Goal: Find specific page/section: Find specific page/section

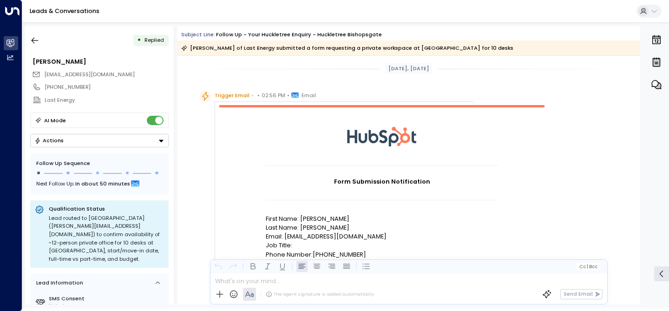
scroll to position [712, 0]
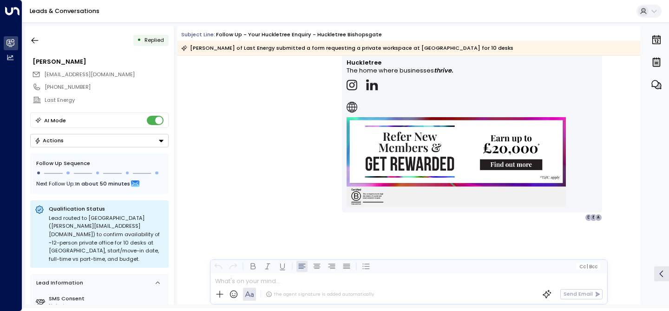
click at [24, 39] on div "• Replied [PERSON_NAME] [EMAIL_ADDRESS][DOMAIN_NAME] [PHONE_NUMBER] Last Energy…" at bounding box center [345, 165] width 647 height 286
click at [32, 39] on icon "button" at bounding box center [34, 40] width 9 height 9
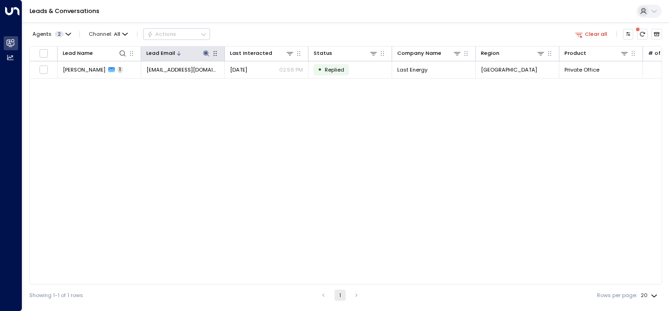
click at [207, 53] on icon at bounding box center [206, 53] width 6 height 6
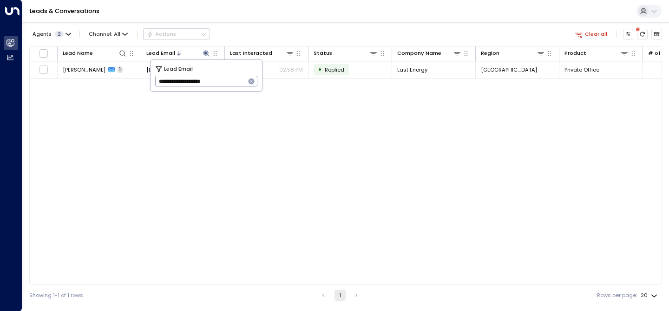
click at [253, 80] on icon "button" at bounding box center [252, 82] width 6 height 6
click at [213, 80] on input "text" at bounding box center [206, 81] width 103 height 15
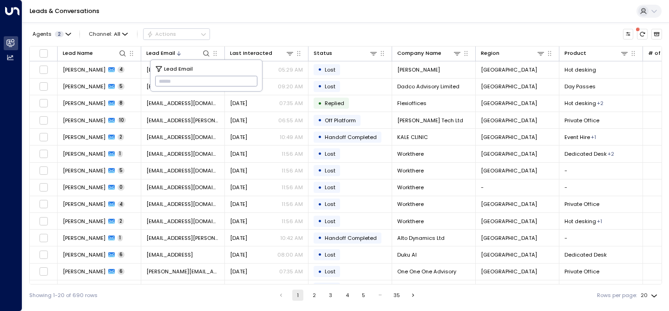
paste input "**********"
type input "**********"
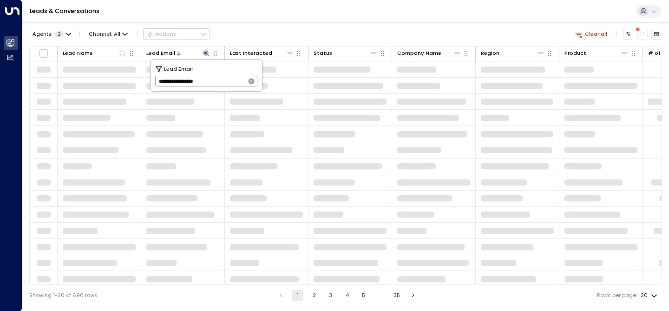
click at [283, 29] on div "Agents 2 Channel: All Actions Clear all" at bounding box center [345, 34] width 633 height 16
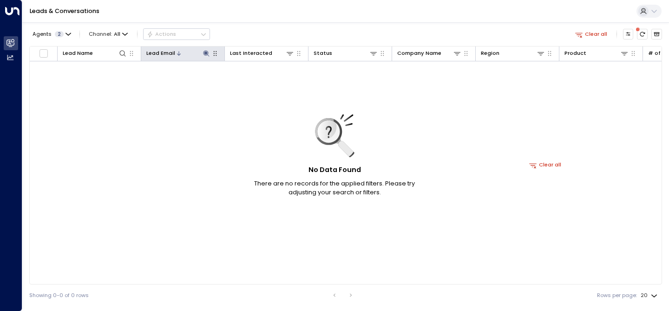
click at [209, 55] on icon at bounding box center [206, 53] width 7 height 7
click at [253, 83] on icon "button" at bounding box center [252, 82] width 6 height 6
click at [256, 20] on div "Leads & Conversations" at bounding box center [345, 11] width 647 height 23
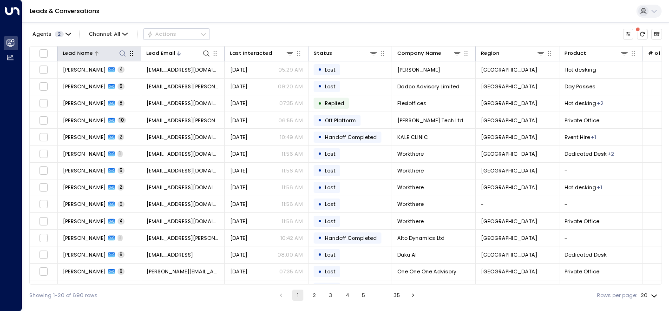
click at [122, 55] on icon at bounding box center [122, 53] width 7 height 7
type input "******"
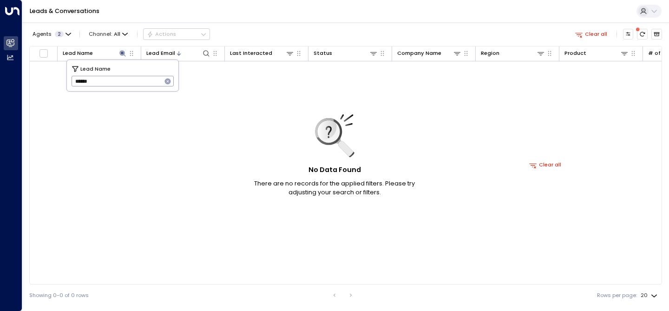
click at [169, 80] on icon "button" at bounding box center [168, 82] width 6 height 6
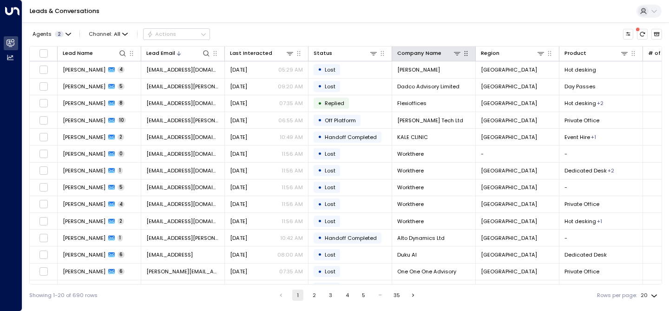
click at [468, 57] on icon "button" at bounding box center [465, 53] width 7 height 7
click at [236, 23] on div "Agents 2 Channel: All Actions Lead Name Lead Email Last Interacted Status Compa…" at bounding box center [345, 163] width 633 height 283
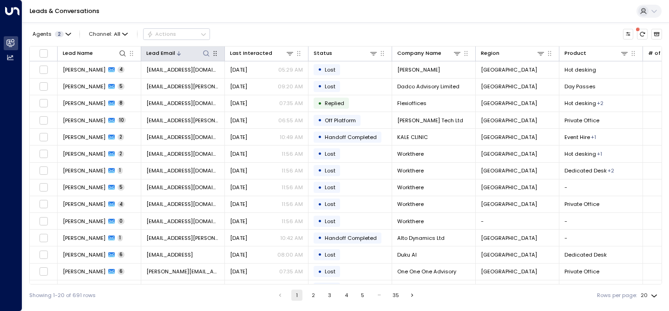
click at [208, 54] on icon at bounding box center [206, 53] width 6 height 6
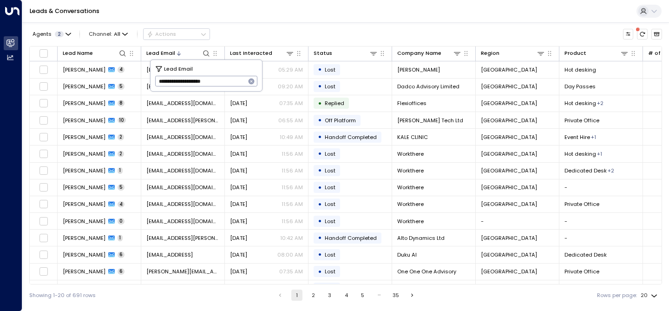
type input "**********"
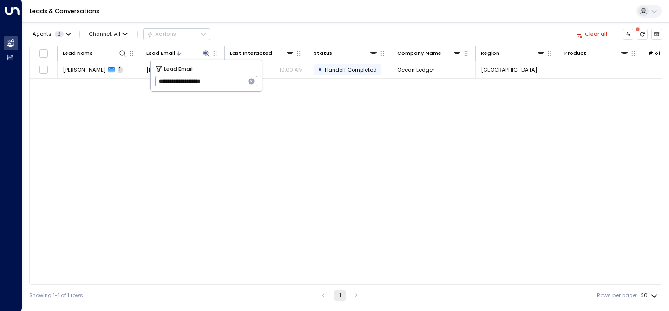
click at [331, 33] on div "Agents 2 Channel: All Actions Clear all" at bounding box center [345, 34] width 633 height 16
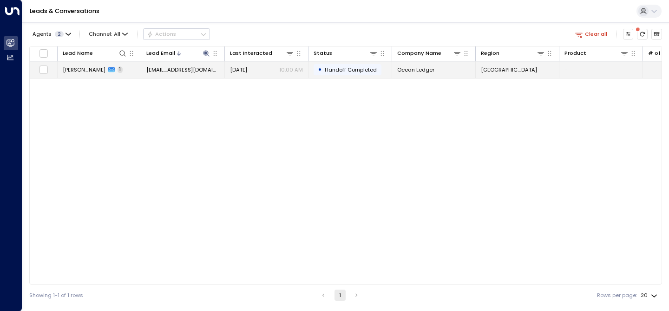
click at [87, 72] on span "[PERSON_NAME]" at bounding box center [84, 69] width 43 height 7
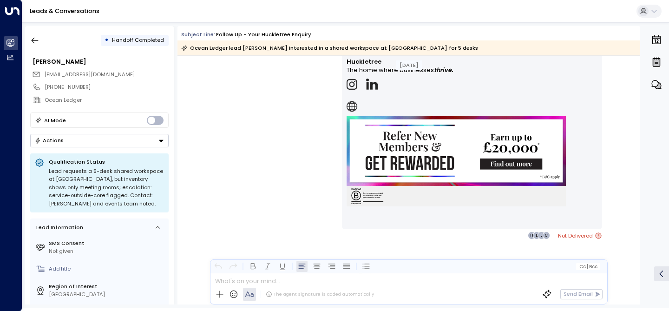
scroll to position [661, 0]
